Goal: Task Accomplishment & Management: Use online tool/utility

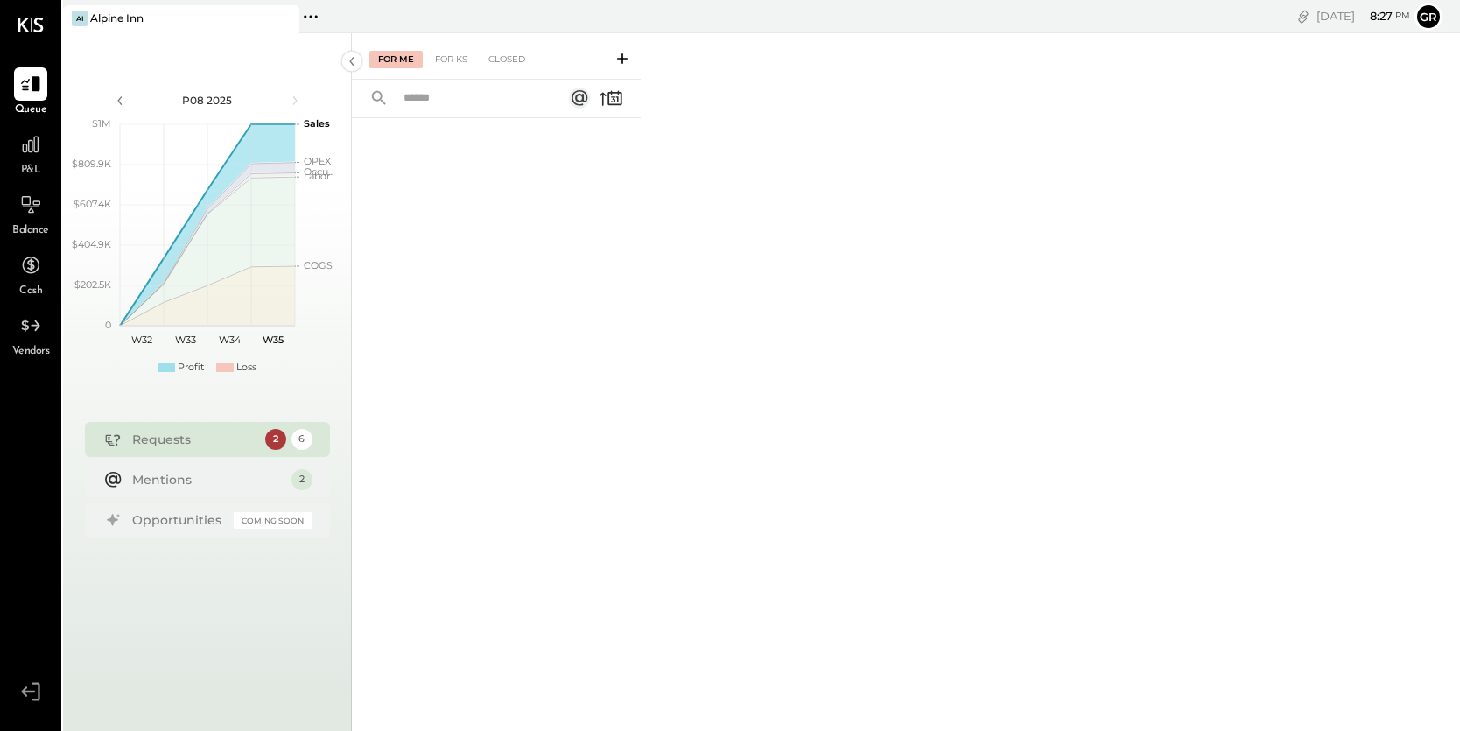
click at [242, 432] on div "Requests" at bounding box center [194, 440] width 124 height 18
click at [305, 436] on div "6" at bounding box center [301, 439] width 21 height 21
click at [270, 482] on div "Mentions" at bounding box center [207, 480] width 151 height 18
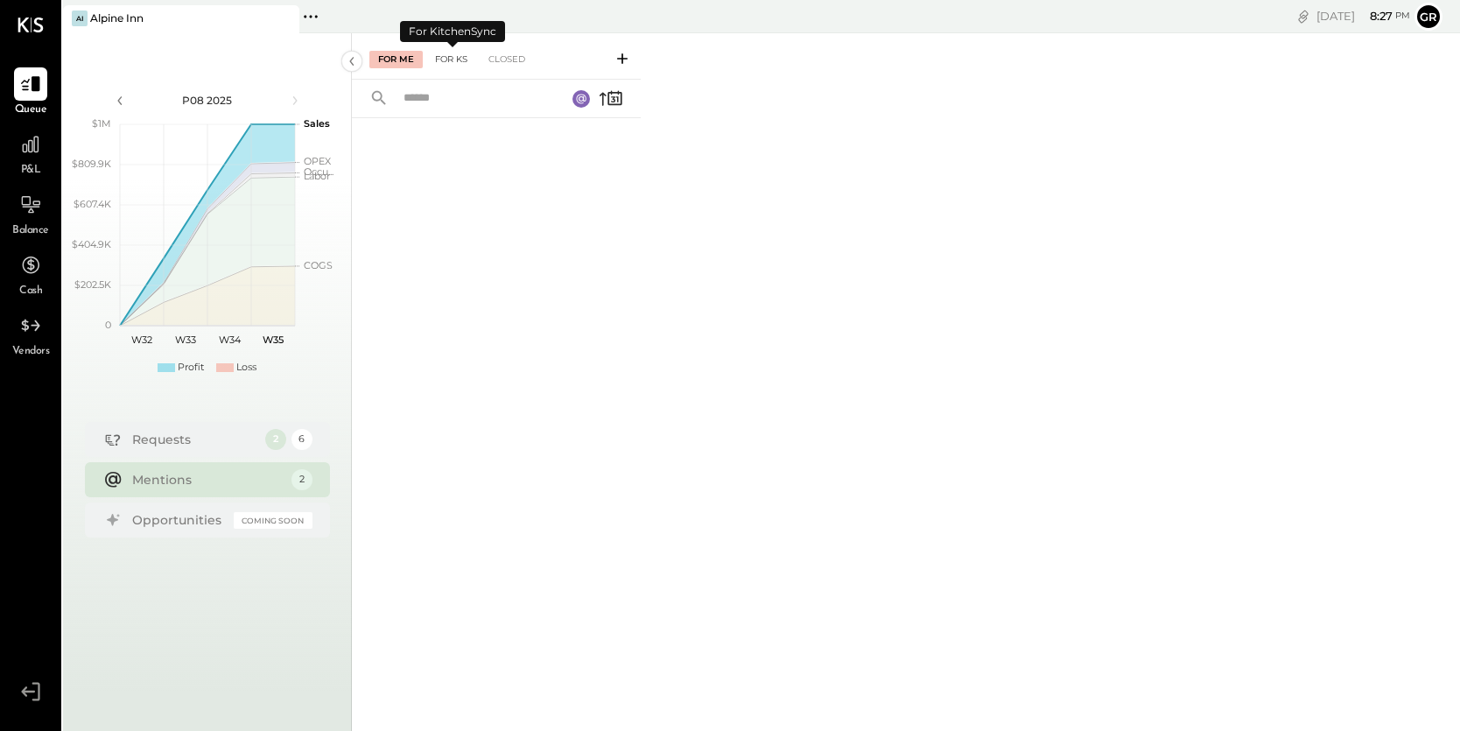
click at [450, 57] on div "For KS" at bounding box center [451, 60] width 50 height 18
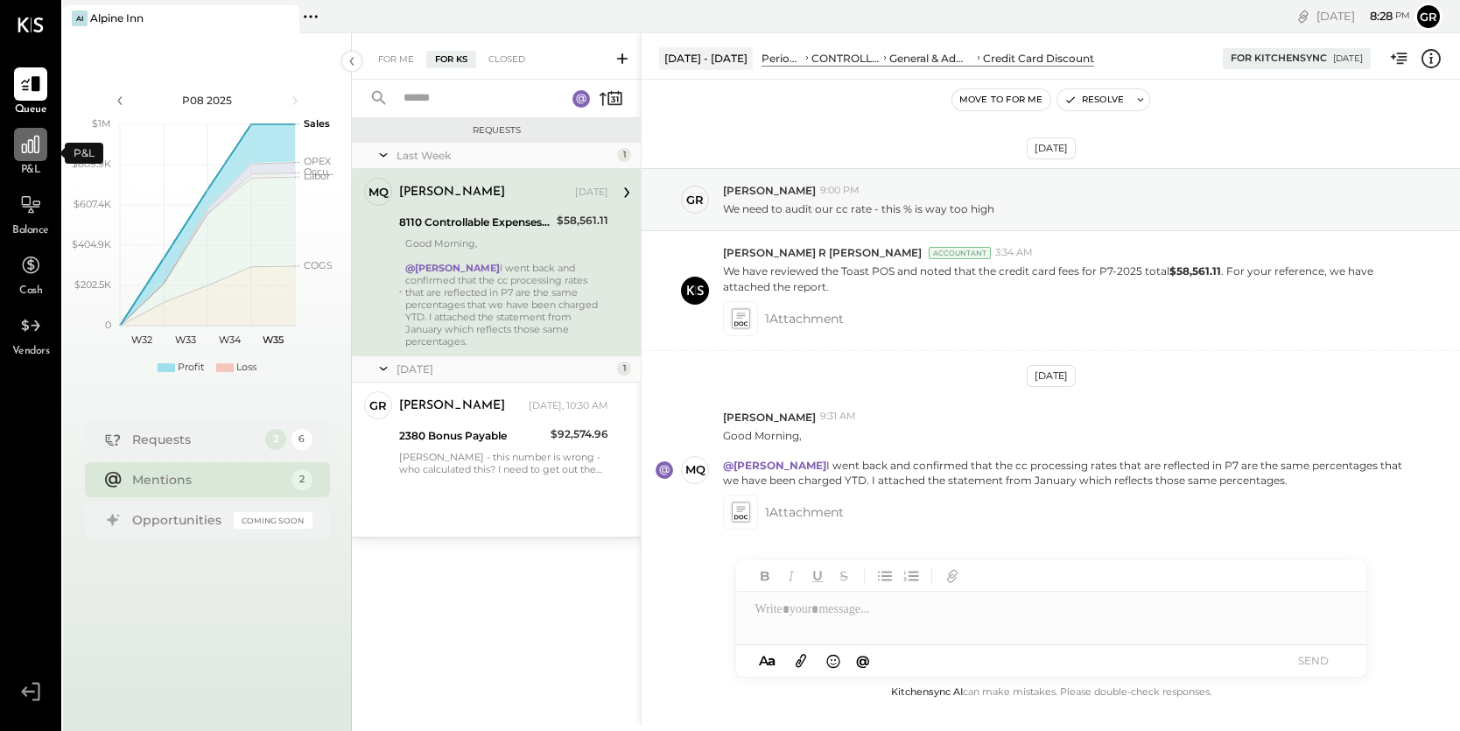
click at [27, 143] on icon at bounding box center [30, 144] width 23 height 23
